Goal: Transaction & Acquisition: Subscribe to service/newsletter

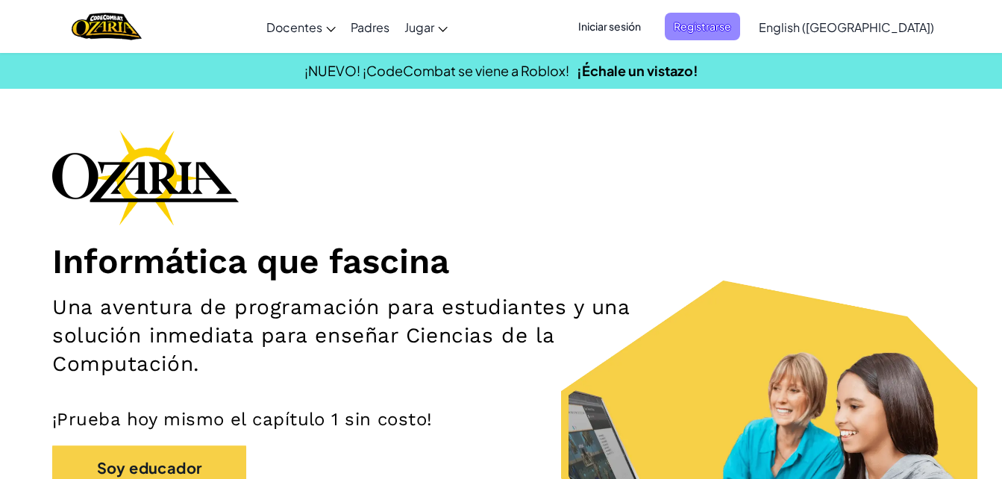
click at [740, 30] on span "Registrarse" at bounding box center [702, 27] width 75 height 28
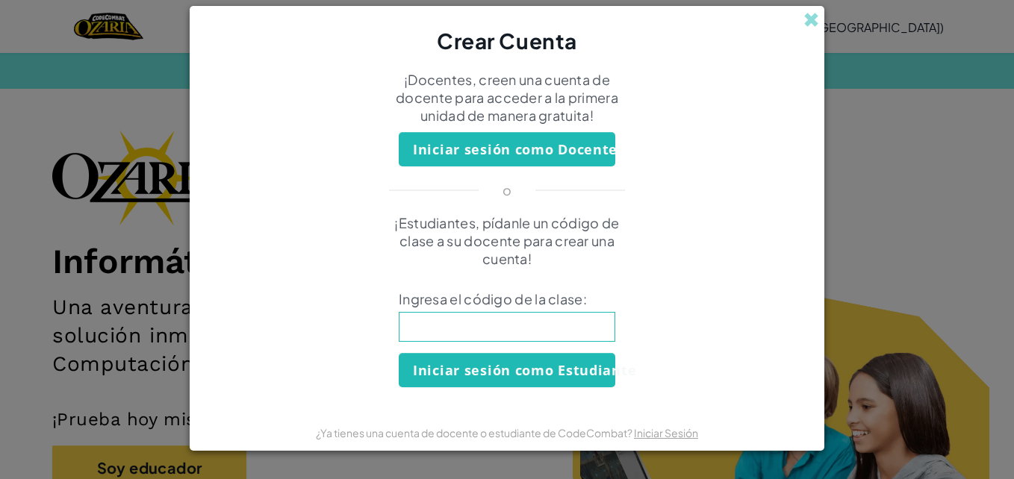
click at [958, 169] on div "Crear Cuenta ¡Docentes, creen una cuenta de docente para acceder a la primera u…" at bounding box center [507, 239] width 1014 height 479
click at [810, 22] on span at bounding box center [811, 20] width 16 height 16
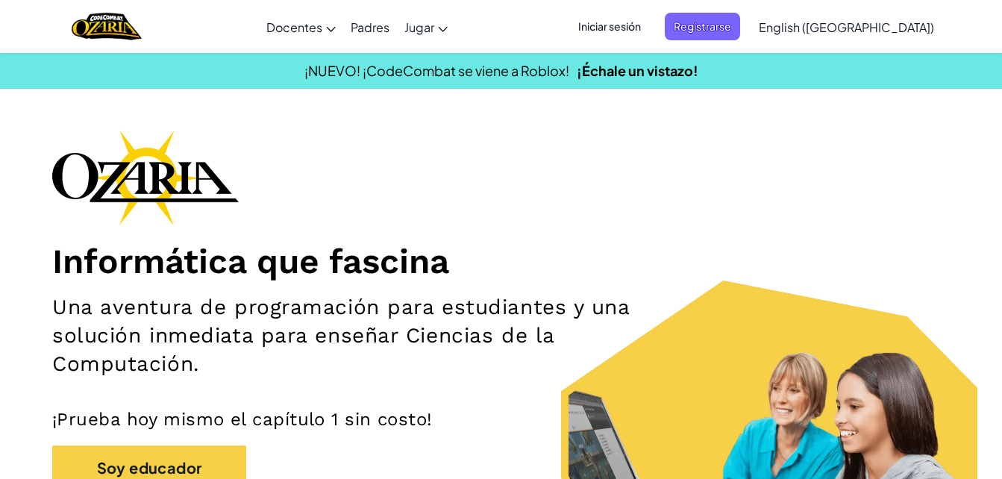
click at [650, 28] on span "Iniciar sesión" at bounding box center [610, 27] width 81 height 28
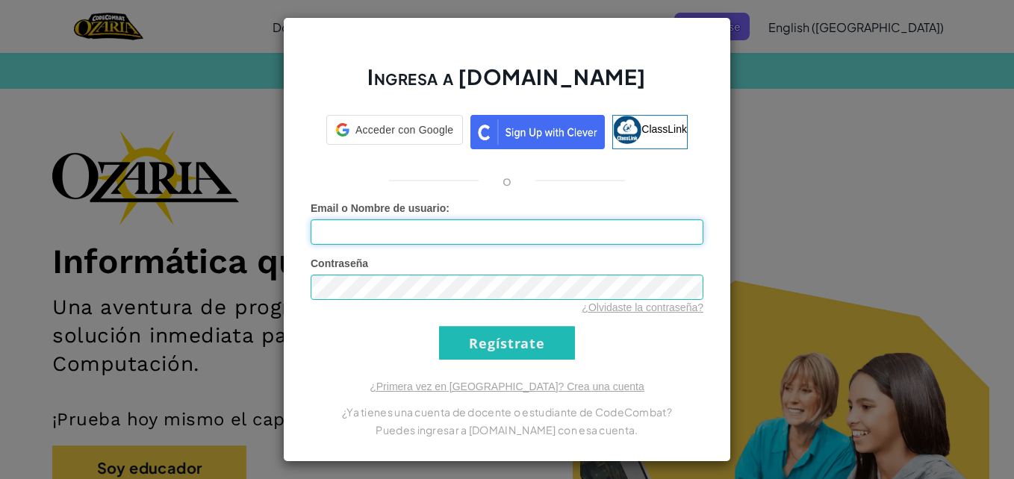
type input "[EMAIL_ADDRESS][DOMAIN_NAME]"
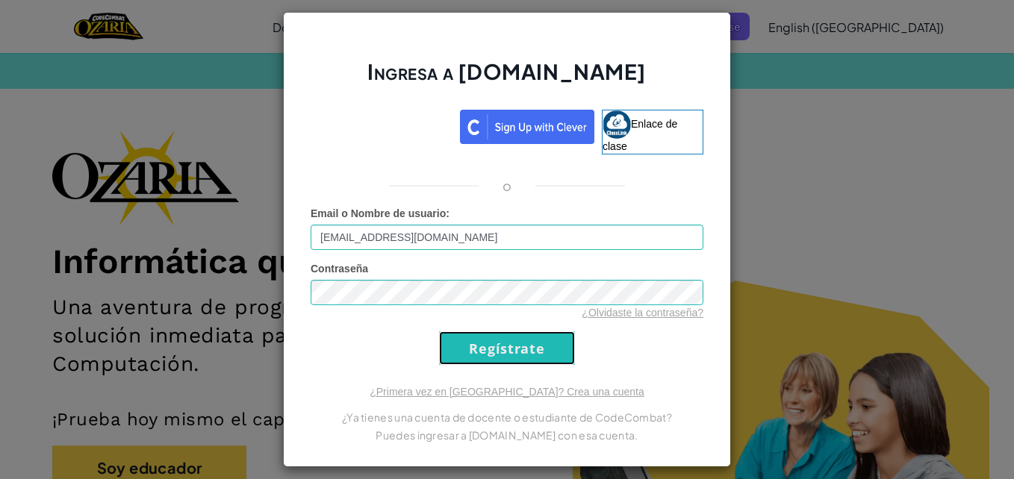
click at [500, 353] on input "Regístrate" at bounding box center [507, 348] width 136 height 34
